Goal: Task Accomplishment & Management: Complete application form

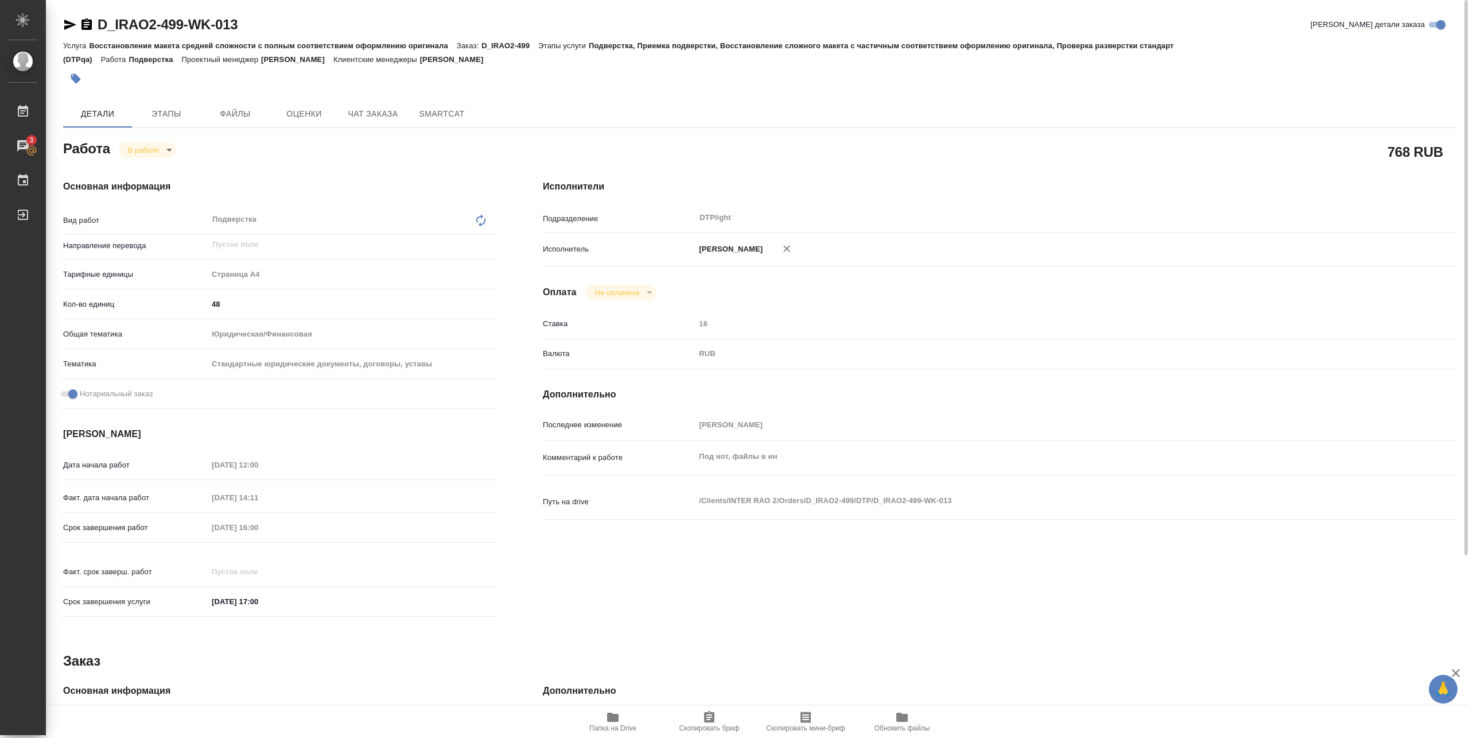
click at [624, 726] on span "Папка на Drive" at bounding box center [612, 728] width 47 height 8
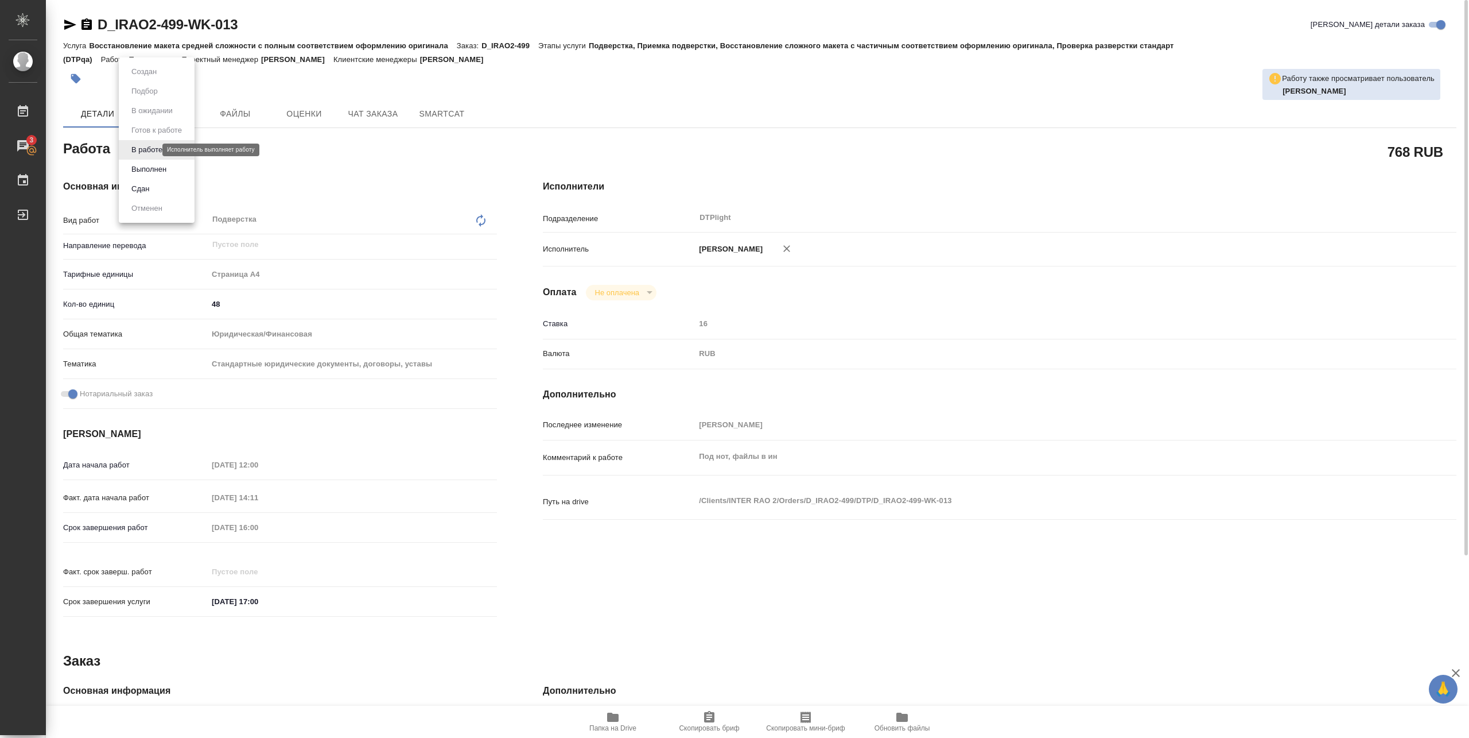
click at [145, 150] on body "🙏 .cls-1 fill:#fff; AWATERA Pankina Anna Работы 3 Чаты График Выйти D_IRAO2-499…" at bounding box center [734, 369] width 1469 height 738
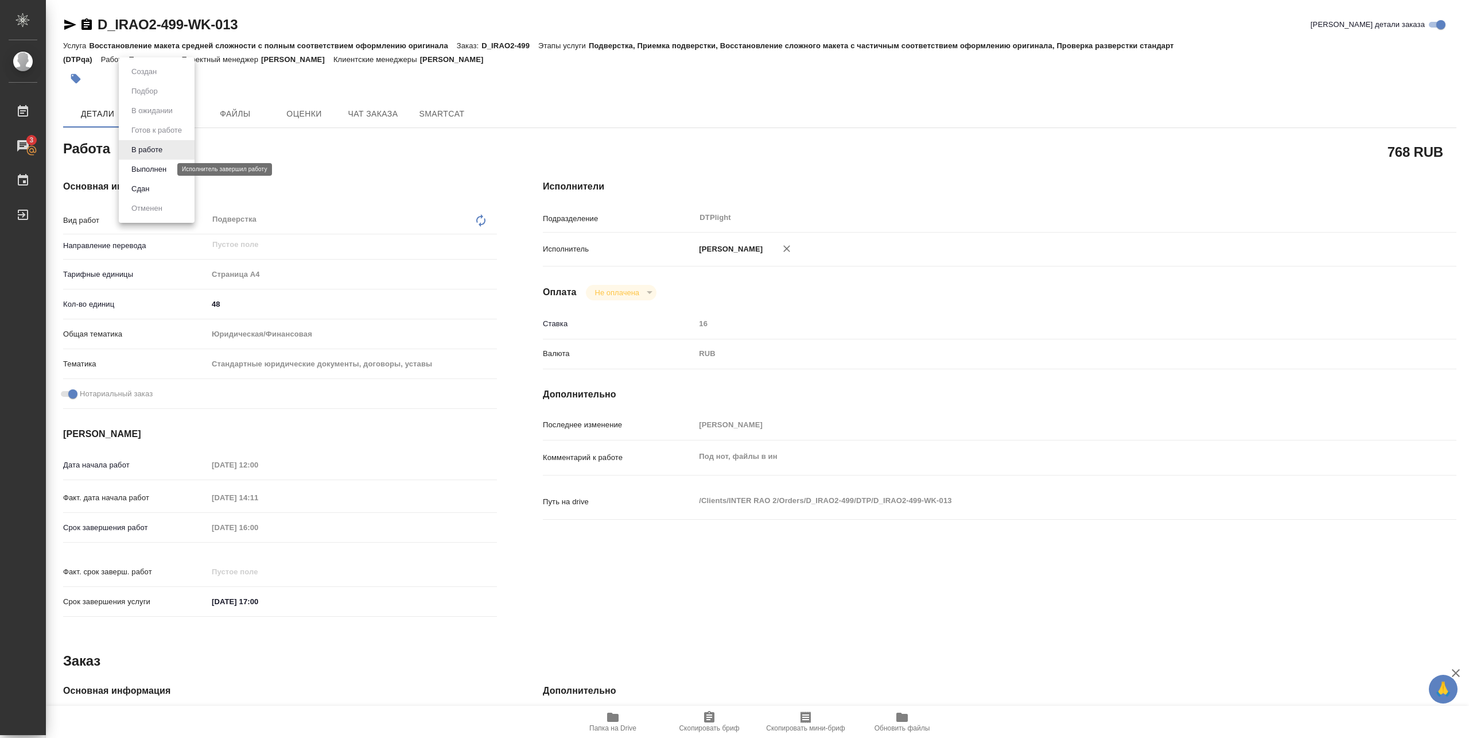
click at [154, 166] on button "Выполнен" at bounding box center [149, 169] width 42 height 13
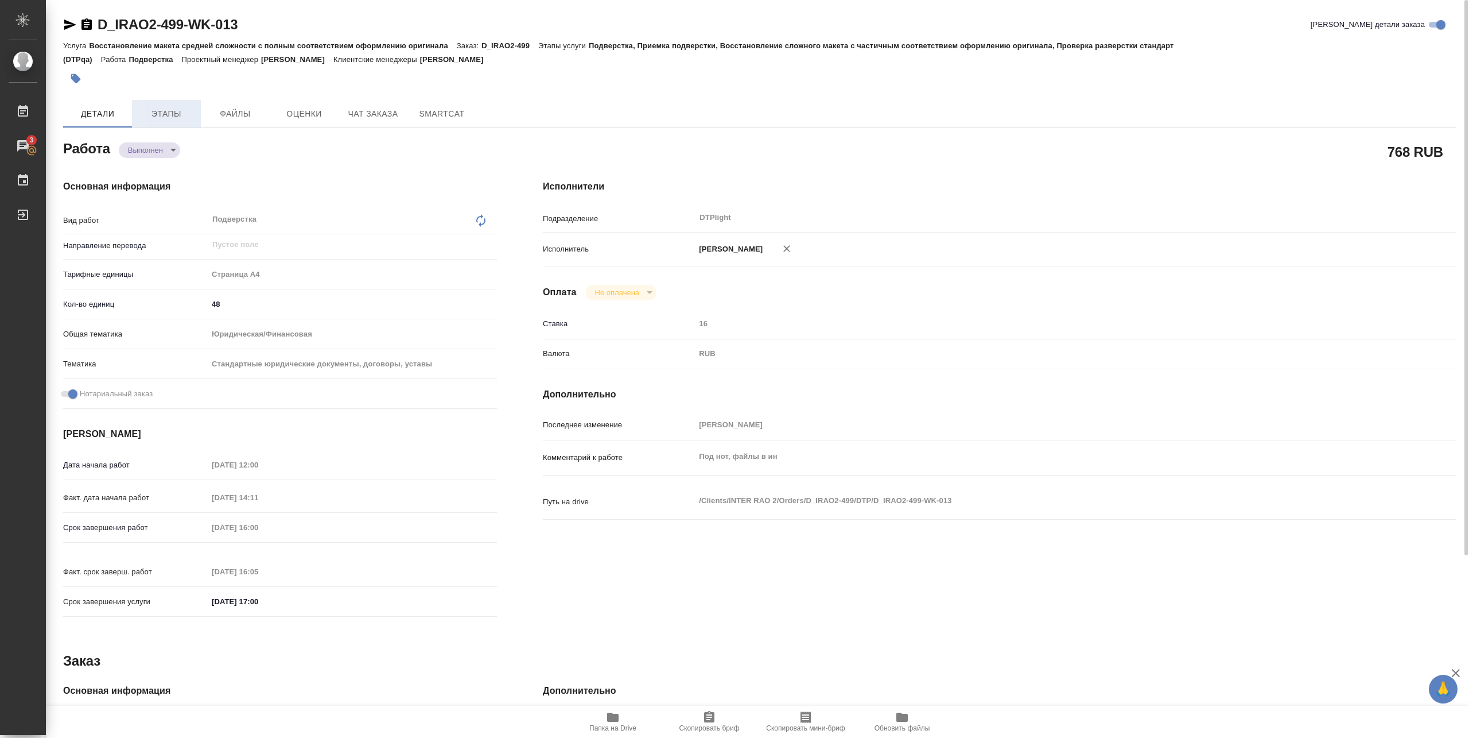
type textarea "x"
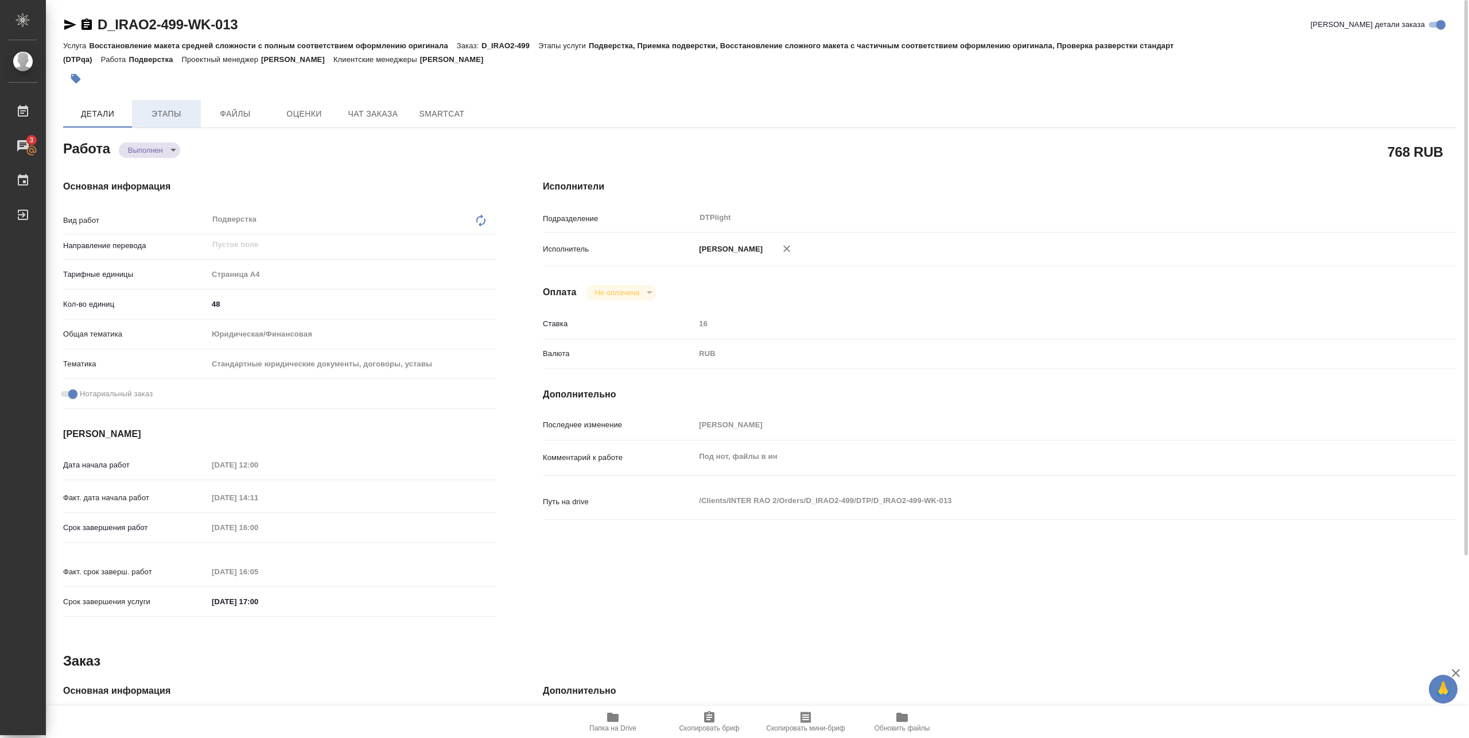
type textarea "x"
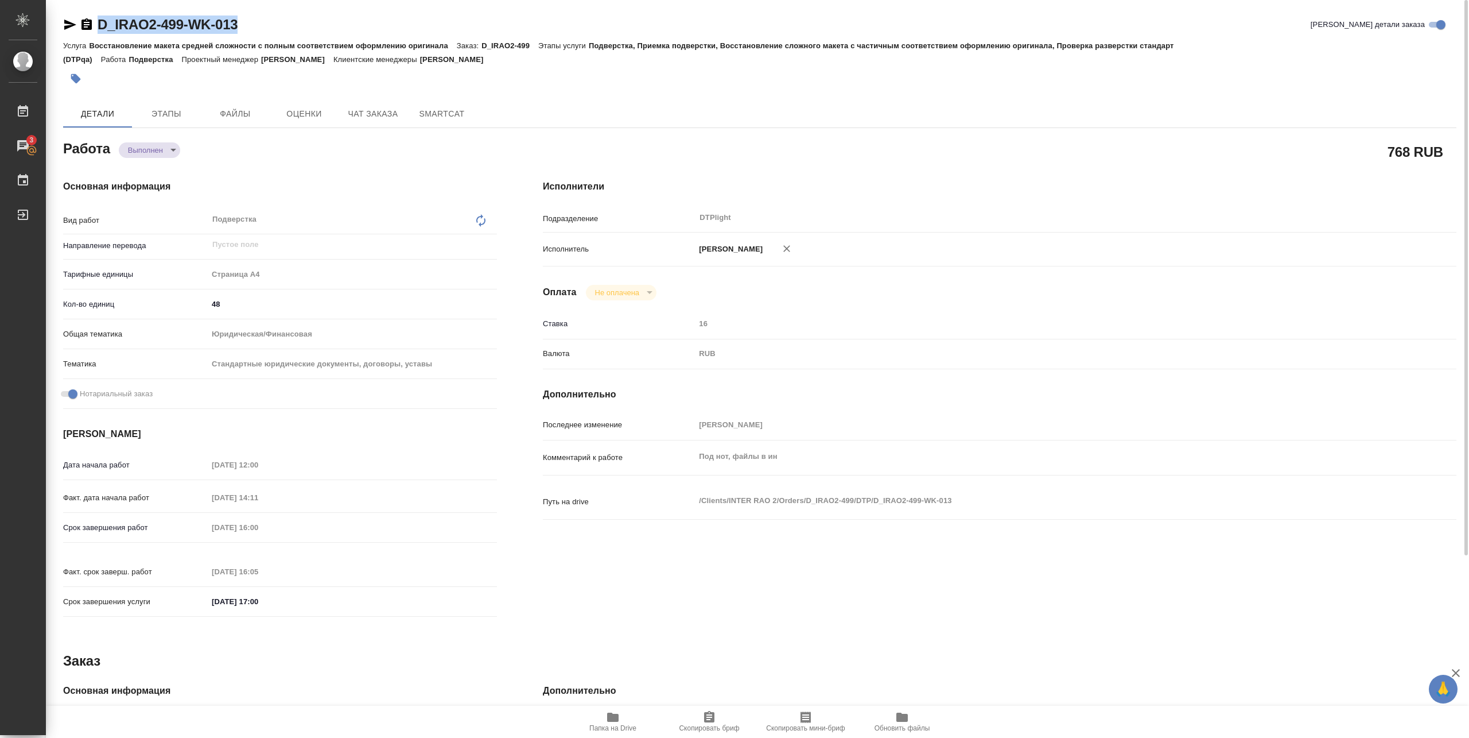
type textarea "x"
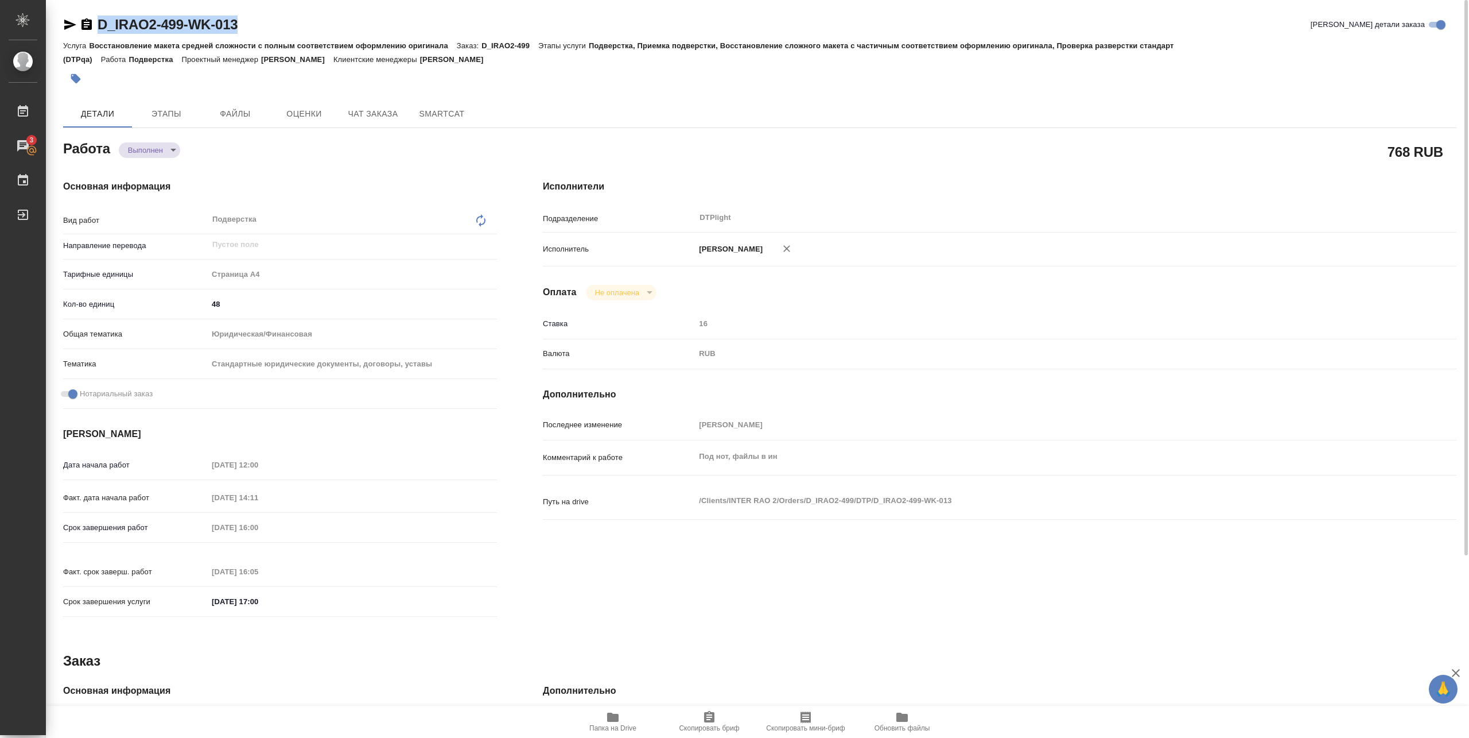
drag, startPoint x: 98, startPoint y: 33, endPoint x: 256, endPoint y: 25, distance: 158.6
click at [256, 25] on div "D_IRAO2-499-WK-013 Кратко детали заказа" at bounding box center [760, 24] width 1394 height 18
copy link "D_IRAO2-499-WK-013"
type textarea "x"
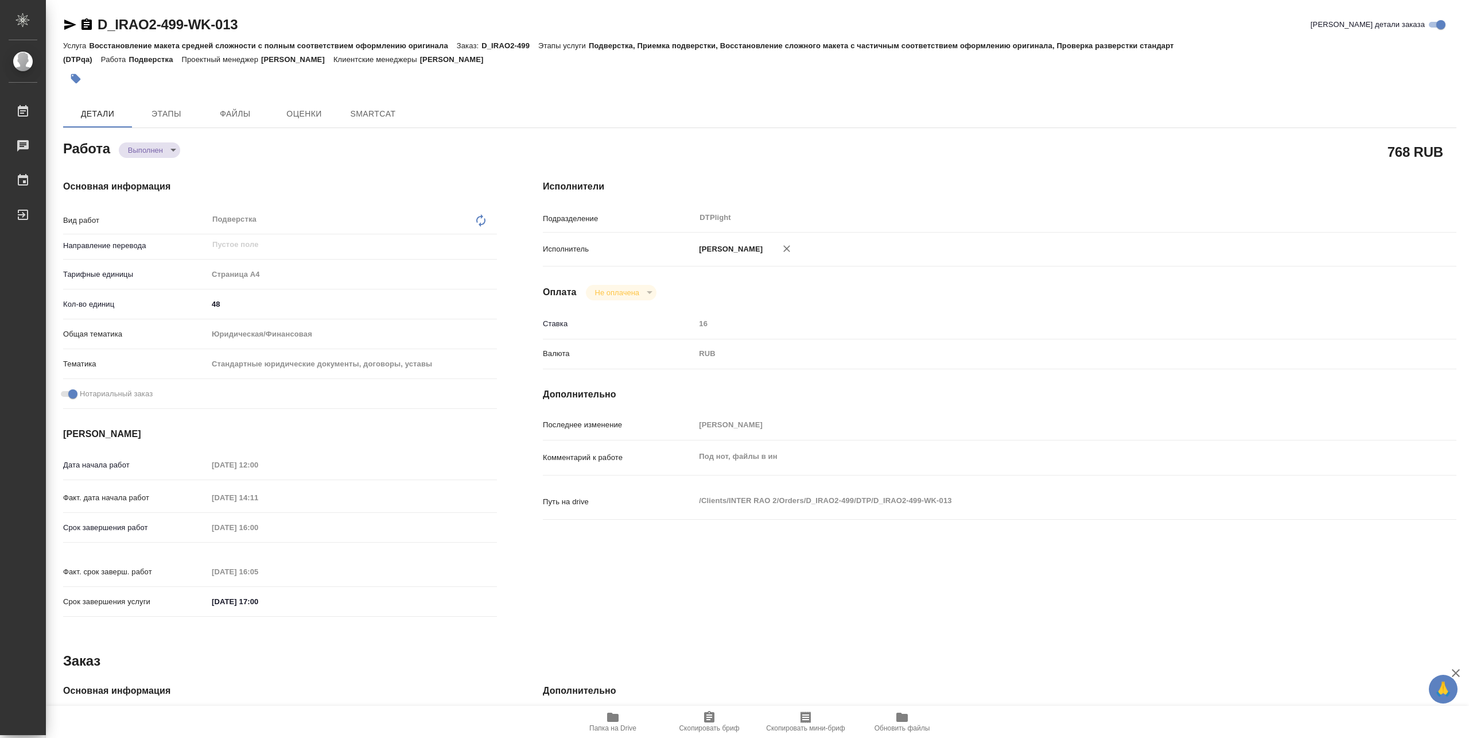
type textarea "x"
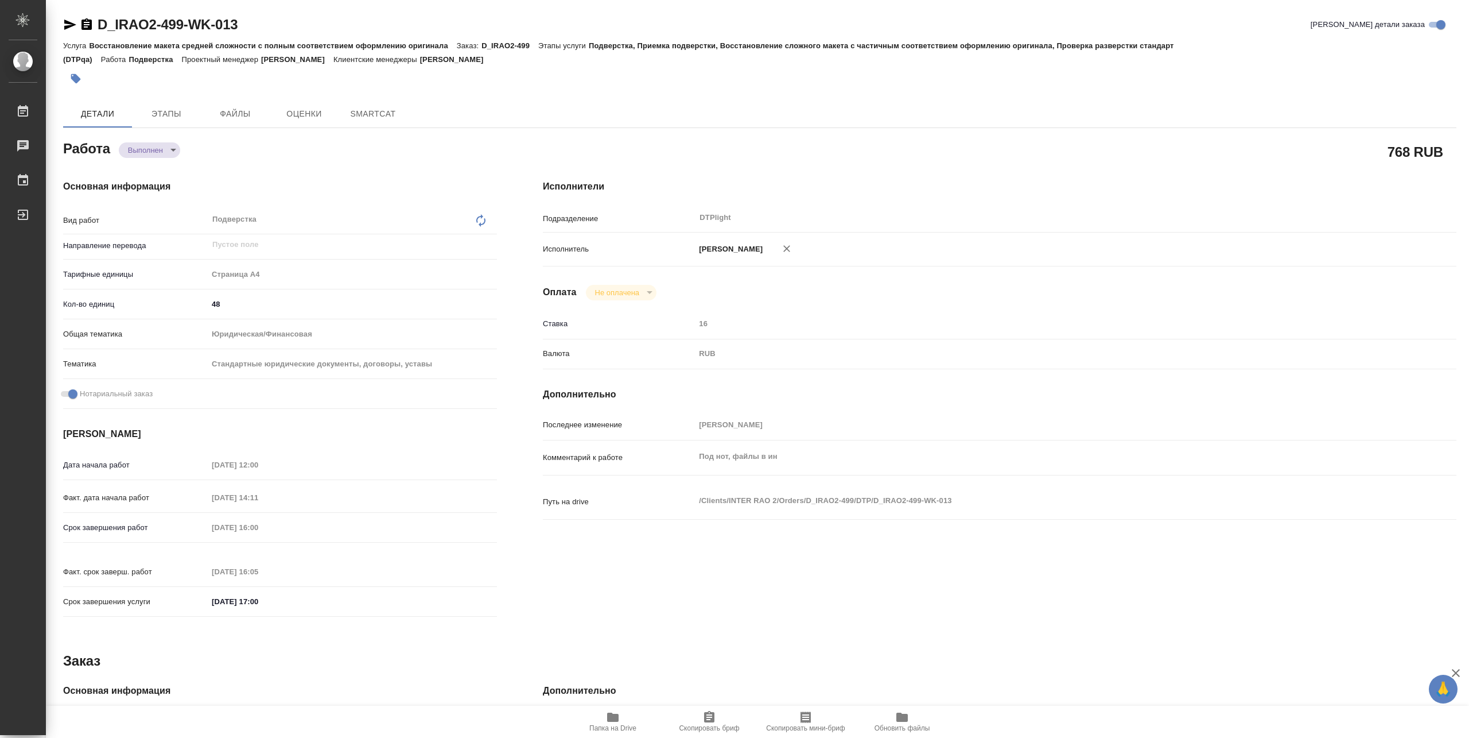
type textarea "x"
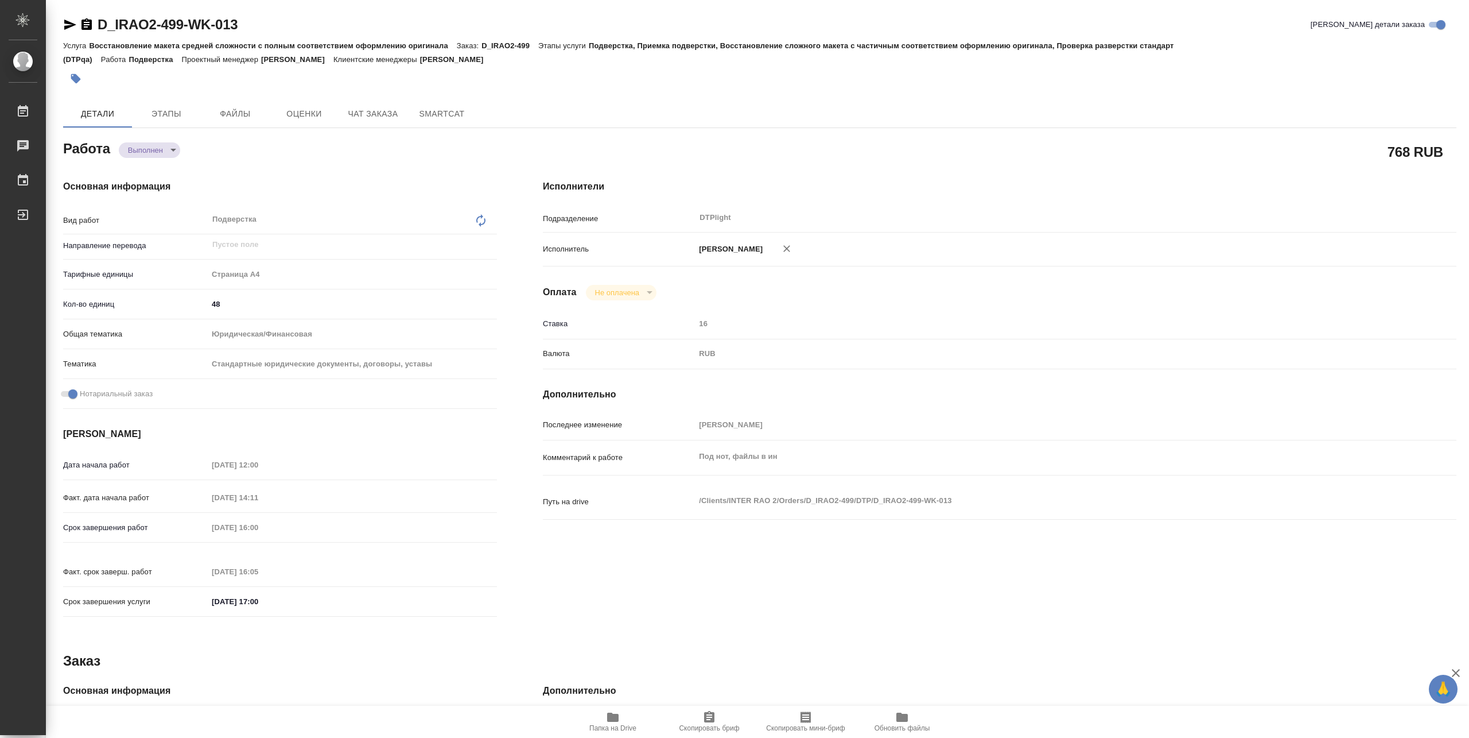
type textarea "x"
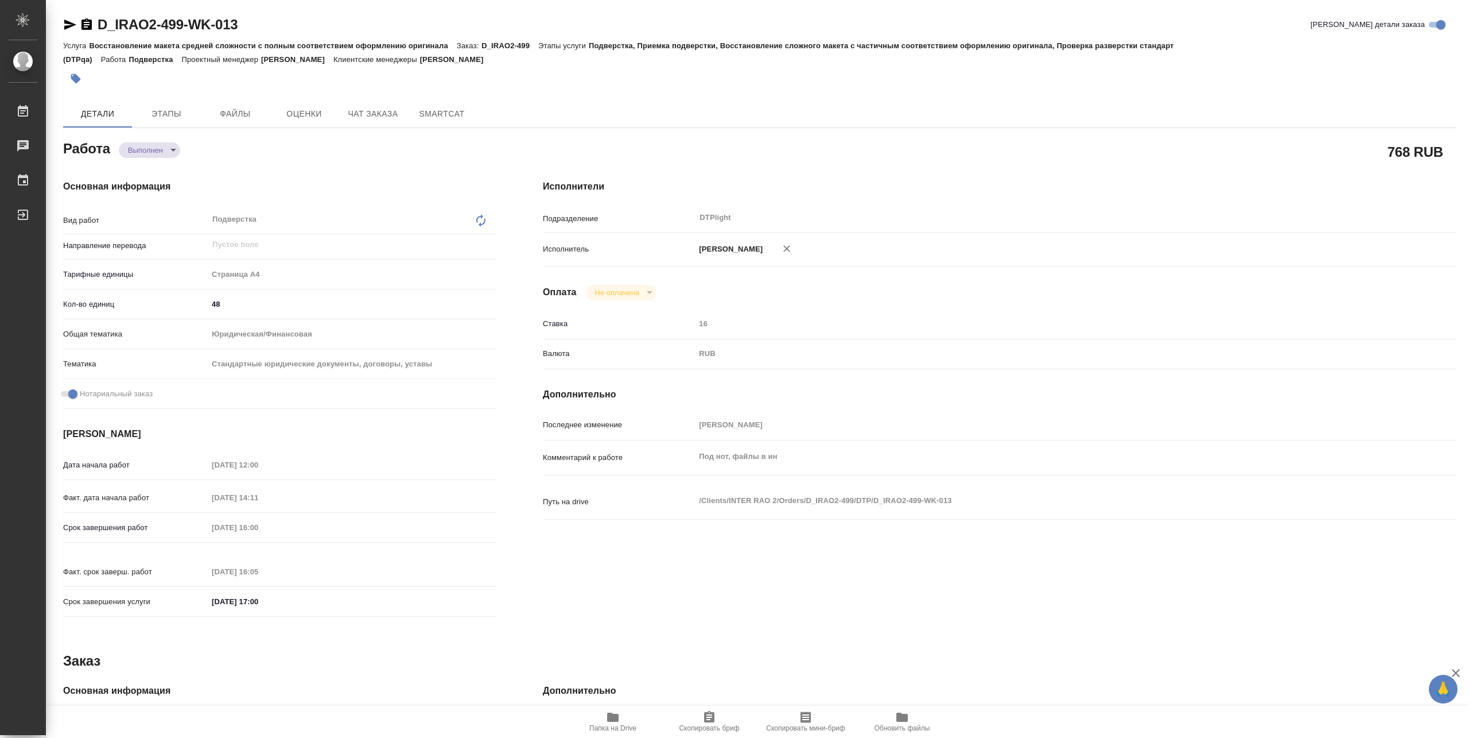
type textarea "x"
